Goal: Transaction & Acquisition: Download file/media

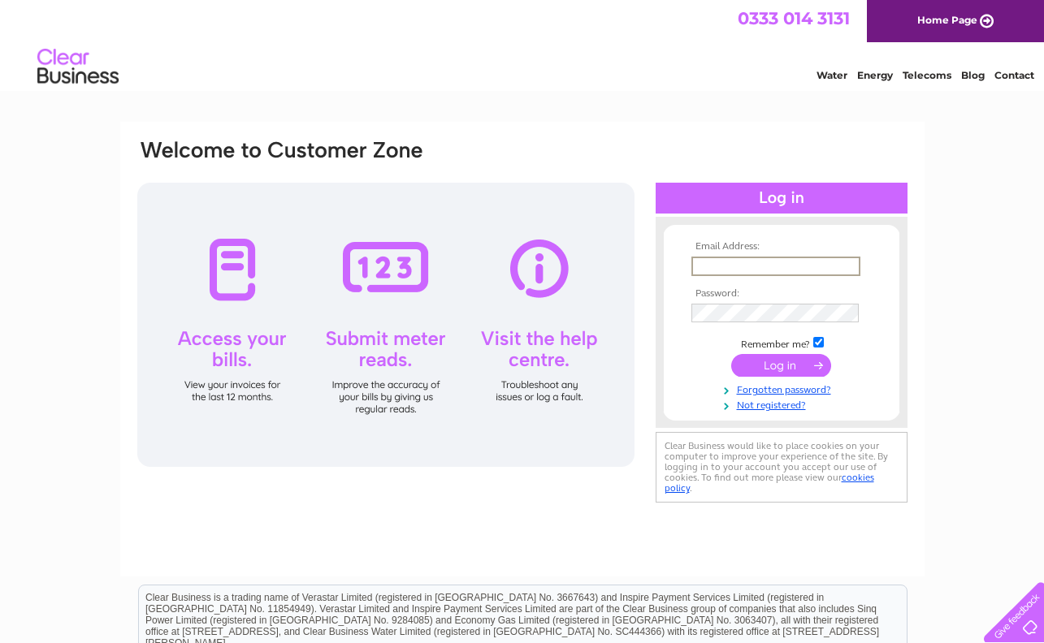
type input "info@embo-deli.com"
click at [788, 370] on input "submit" at bounding box center [781, 364] width 100 height 23
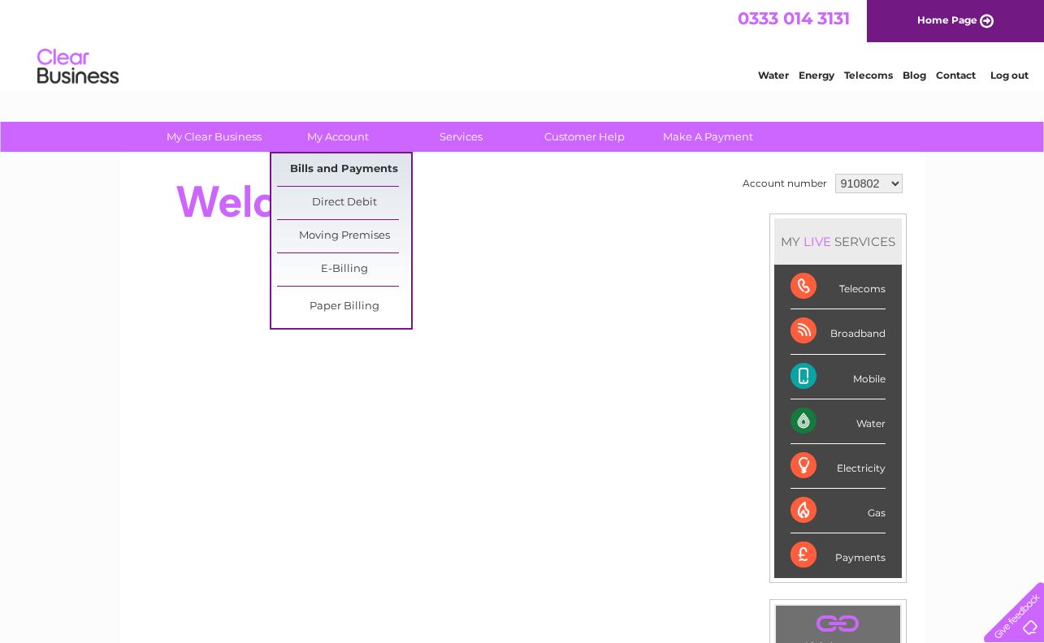
click at [364, 166] on link "Bills and Payments" at bounding box center [344, 170] width 134 height 32
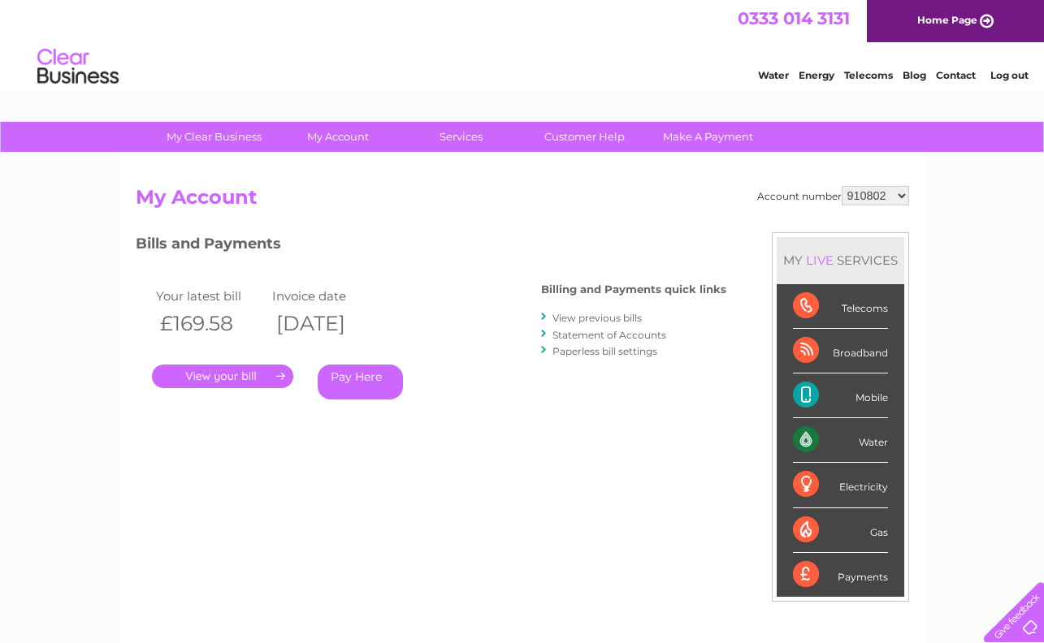
click at [192, 376] on link "." at bounding box center [222, 377] width 141 height 24
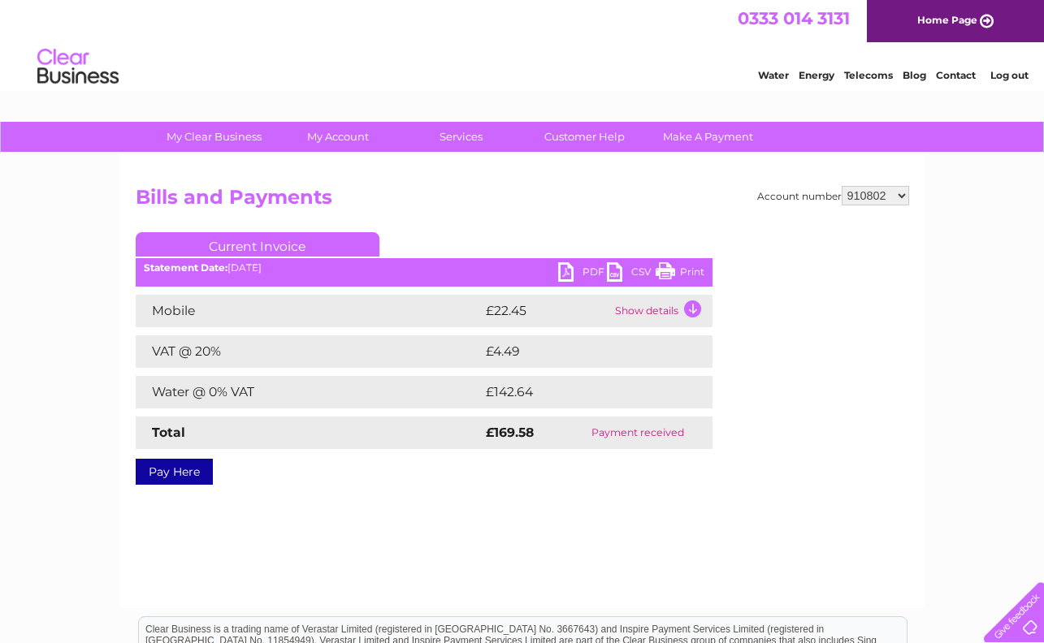
click at [565, 273] on link "PDF" at bounding box center [582, 274] width 49 height 24
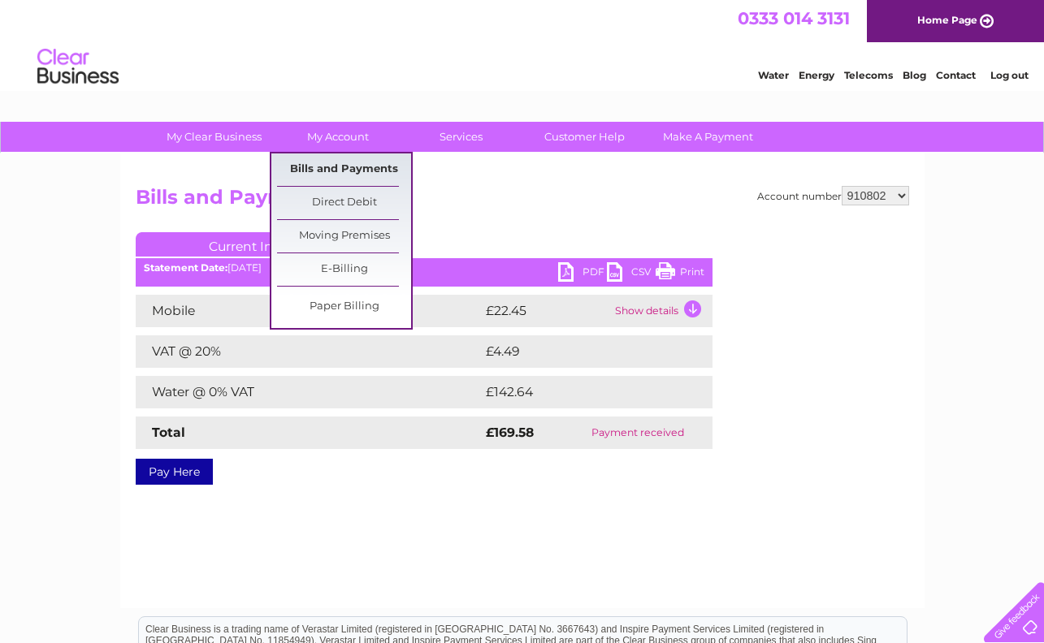
click at [302, 169] on link "Bills and Payments" at bounding box center [344, 170] width 134 height 32
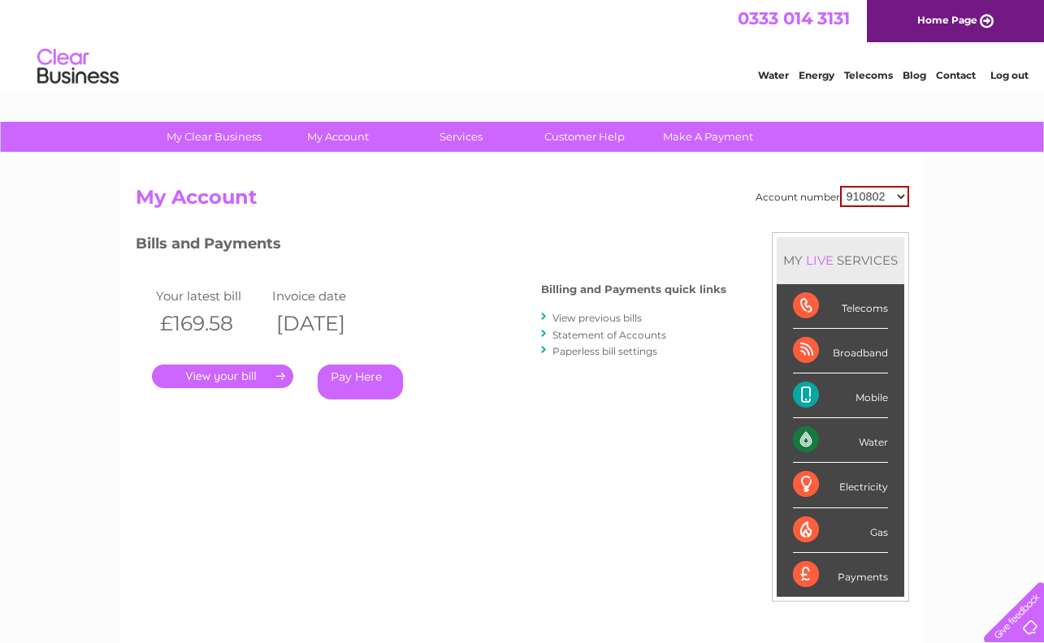
click at [598, 312] on link "View previous bills" at bounding box center [596, 318] width 89 height 12
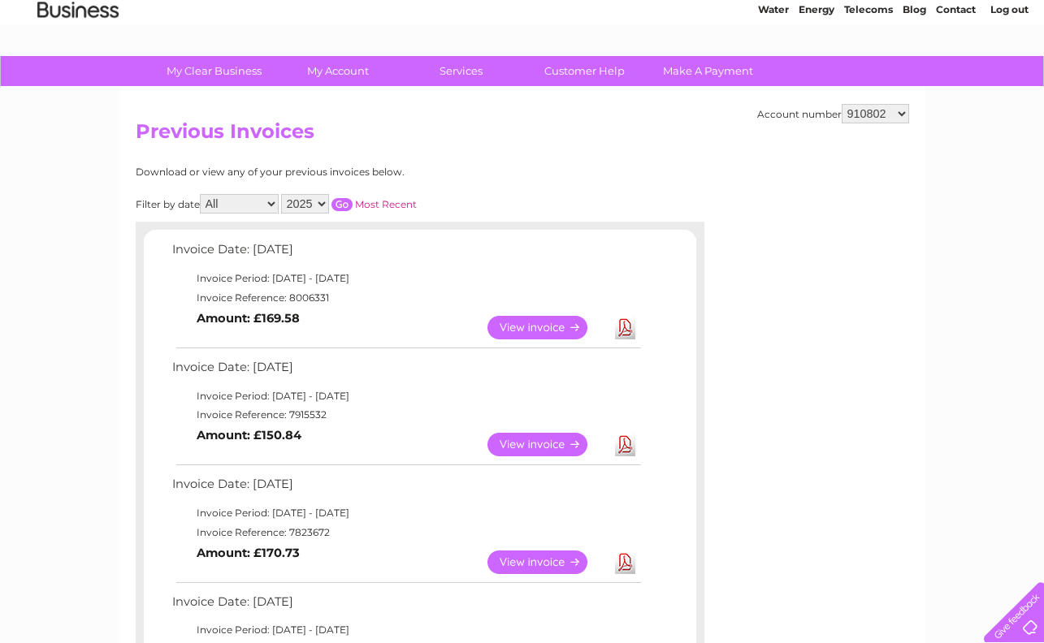
scroll to position [62, 0]
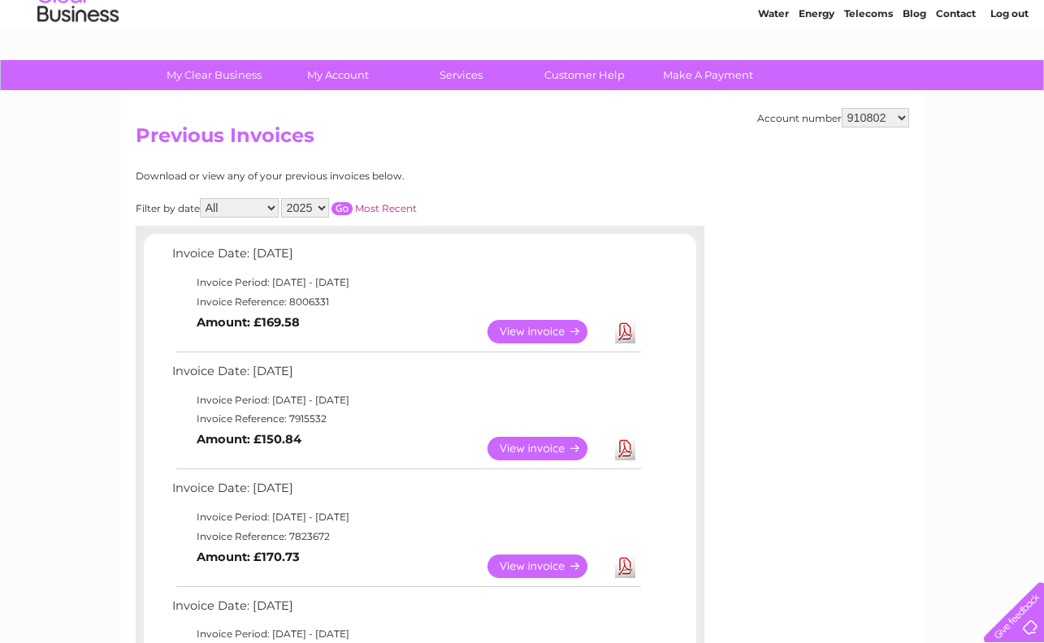
click at [628, 447] on link "Download" at bounding box center [625, 449] width 20 height 24
select select "1091667"
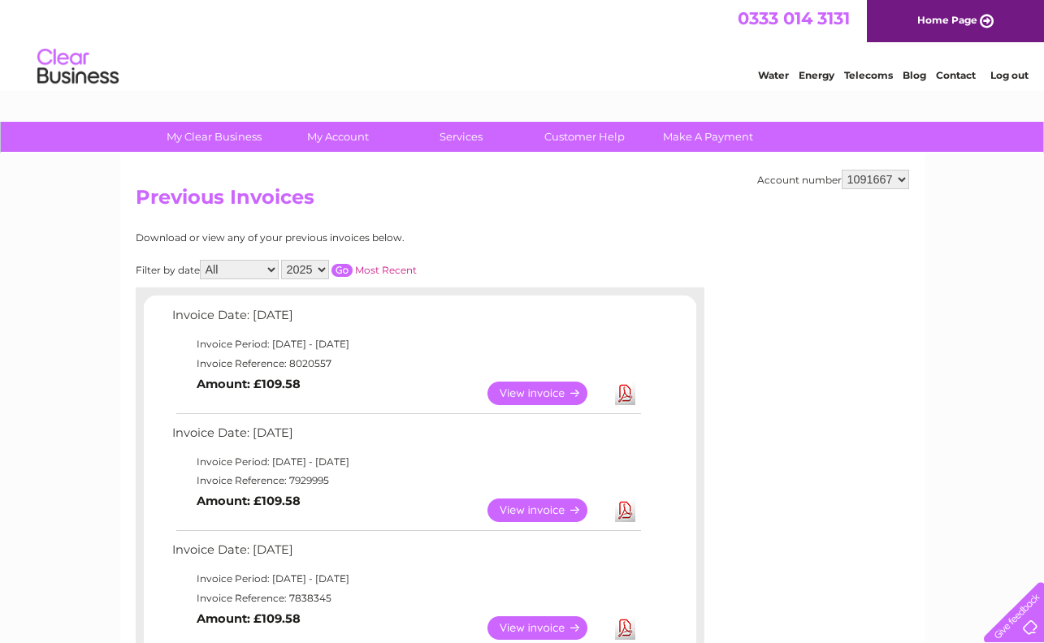
click at [627, 388] on link "Download" at bounding box center [625, 394] width 20 height 24
click at [623, 509] on link "Download" at bounding box center [625, 511] width 20 height 24
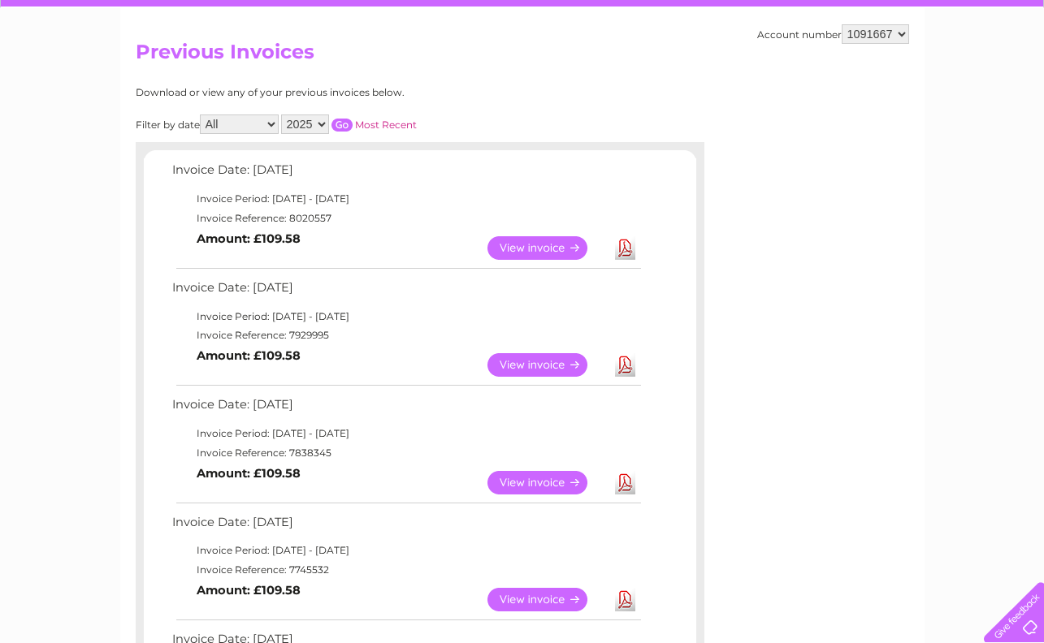
scroll to position [143, 0]
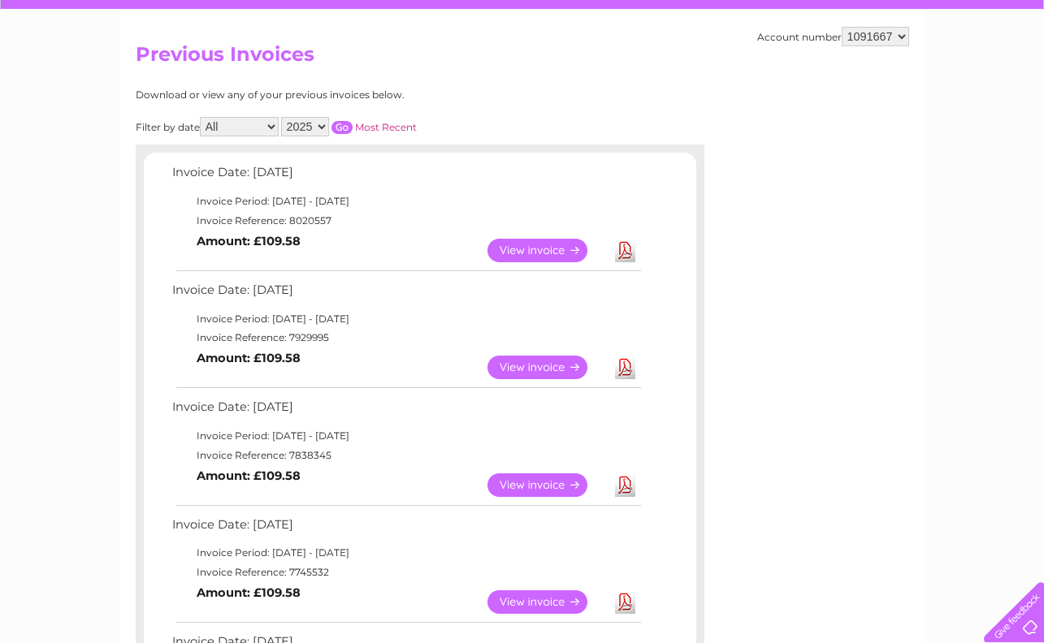
click at [629, 485] on link "Download" at bounding box center [625, 486] width 20 height 24
